Goal: Information Seeking & Learning: Learn about a topic

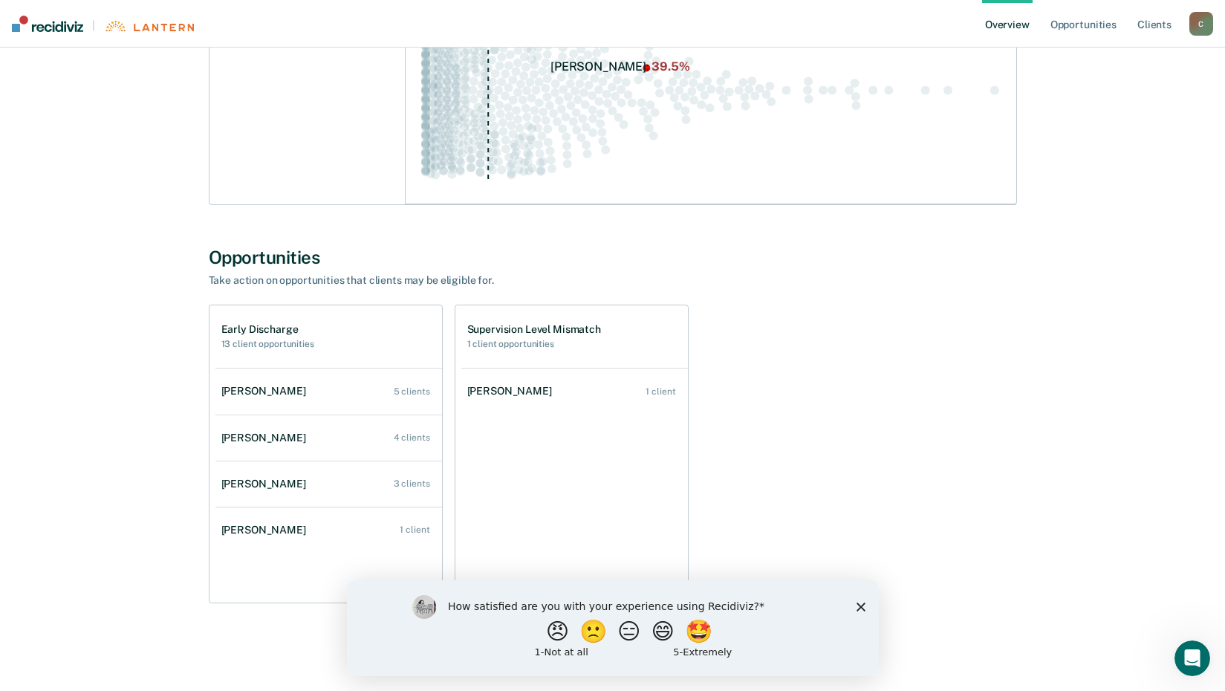
scroll to position [316, 0]
click at [284, 325] on h1 "Early Discharge" at bounding box center [267, 328] width 93 height 13
click at [257, 334] on div "Early Discharge 13 client opportunities" at bounding box center [267, 335] width 93 height 26
click at [255, 385] on div "[PERSON_NAME]" at bounding box center [266, 389] width 91 height 13
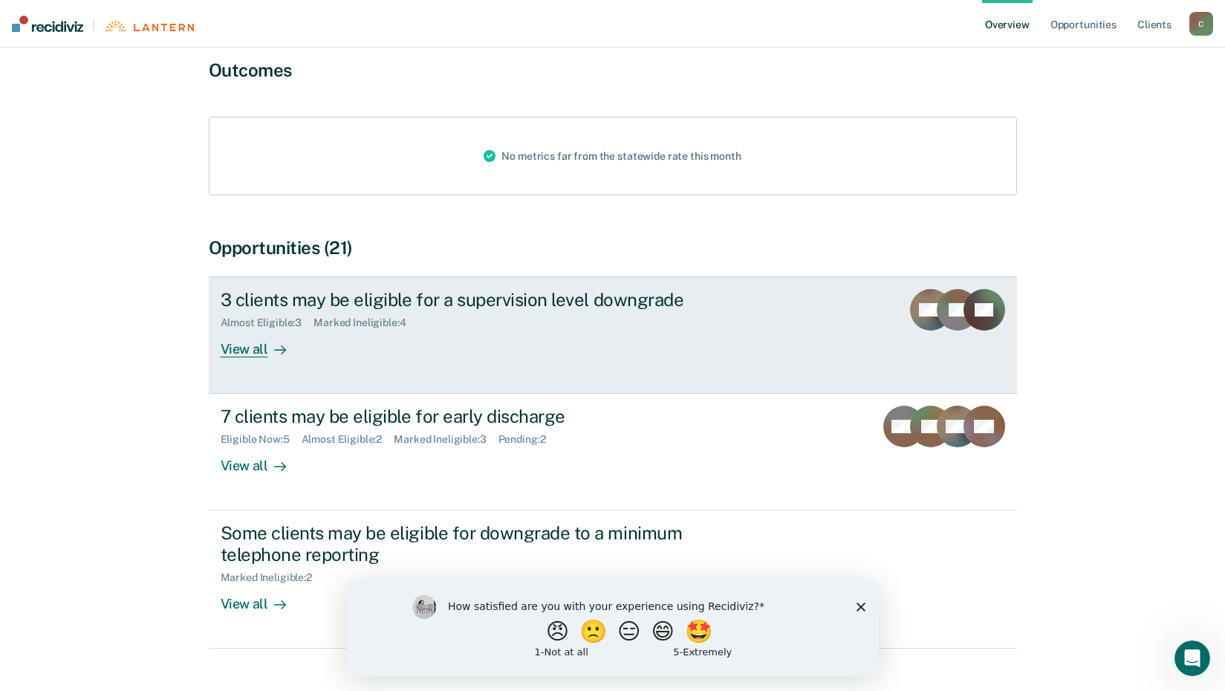
scroll to position [149, 0]
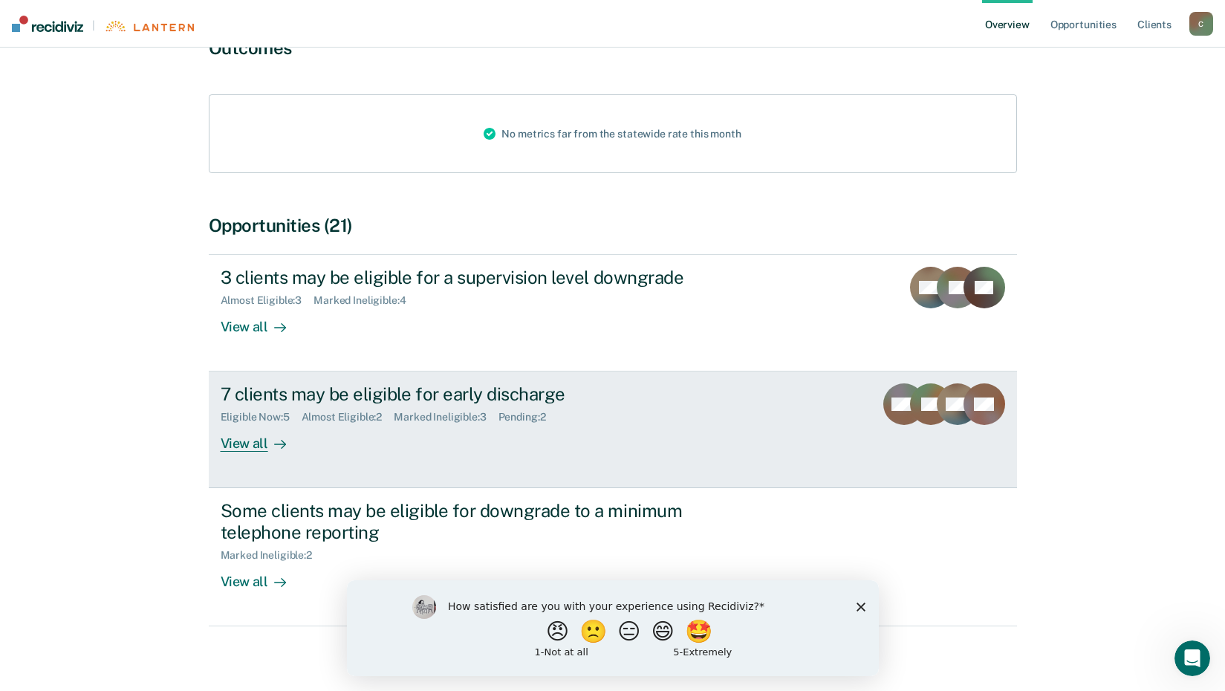
click at [259, 443] on div "View all" at bounding box center [262, 437] width 83 height 29
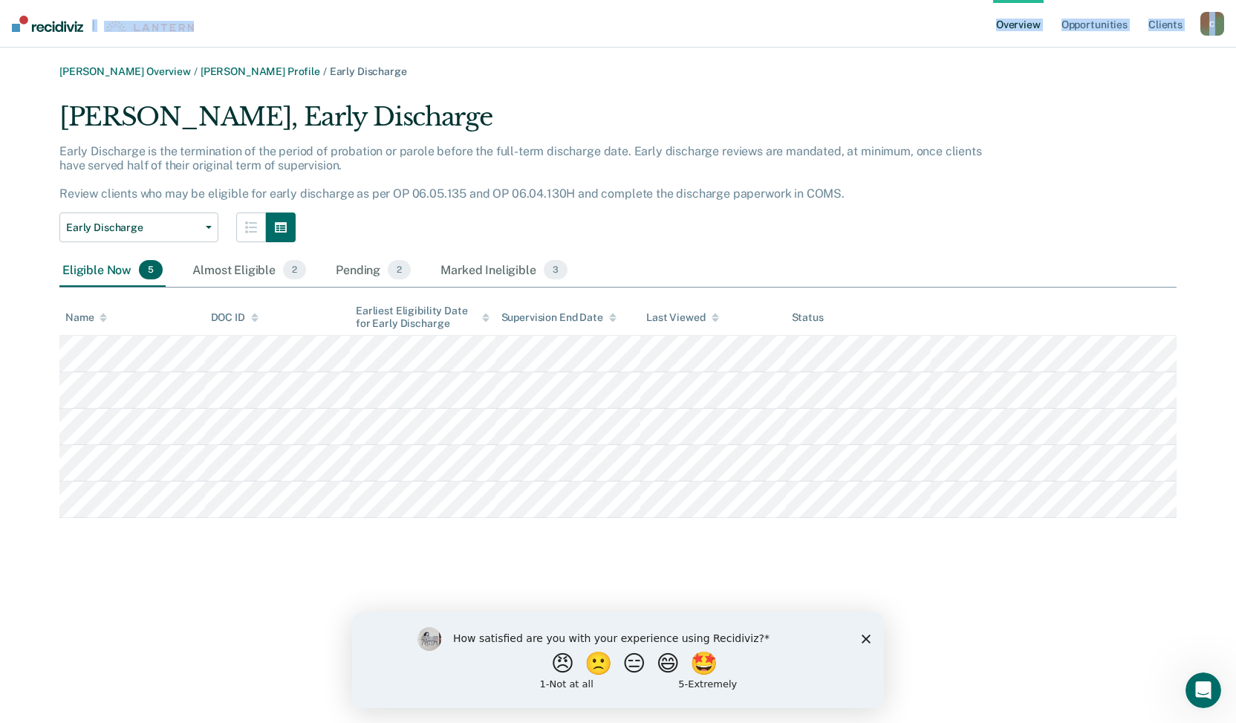
drag, startPoint x: 331, startPoint y: 1, endPoint x: 236, endPoint y: -38, distance: 102.6
click at [236, 0] on html "Looks like you’re using Internet Explorer 11. For faster loading and a better e…" at bounding box center [618, 361] width 1236 height 723
